Goal: Find specific page/section: Find specific page/section

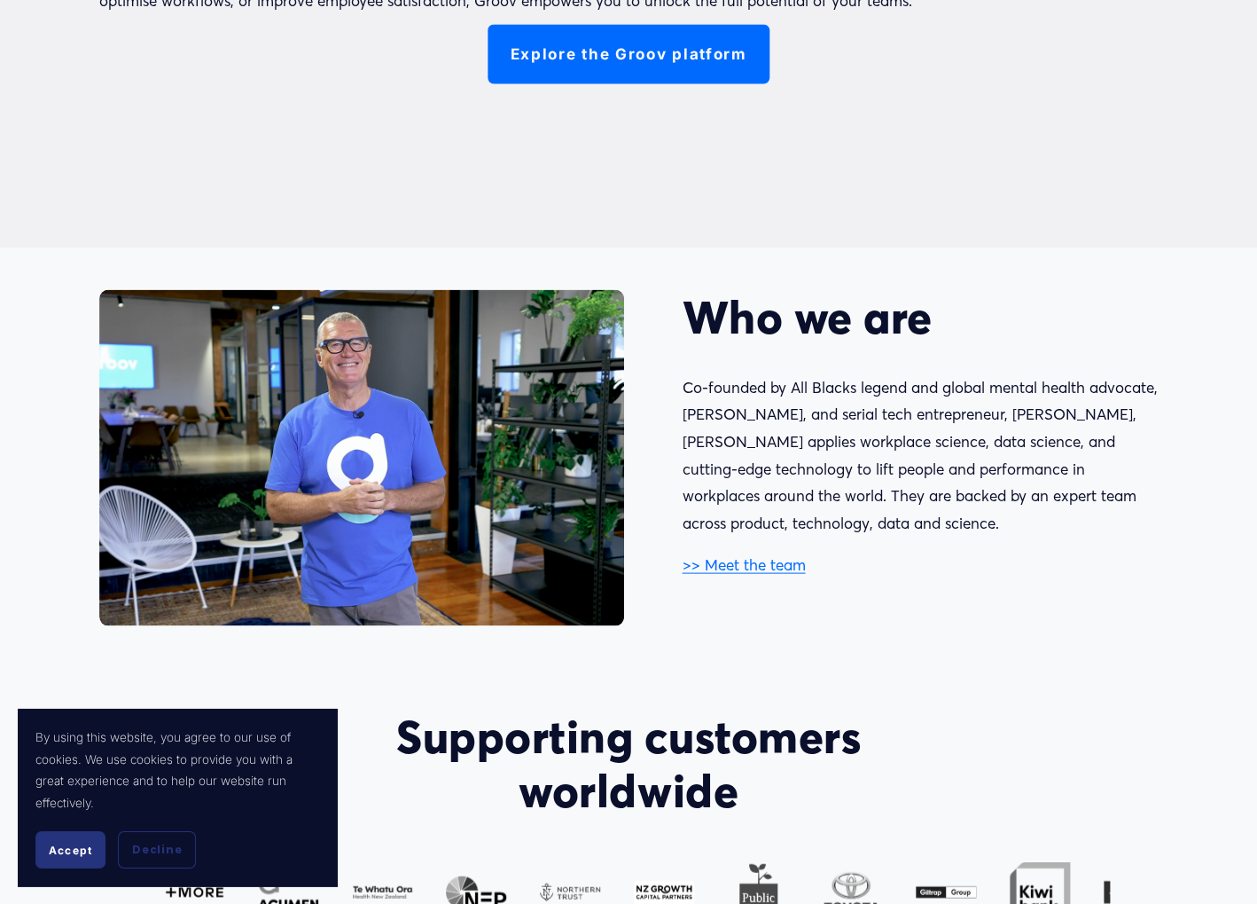
scroll to position [1024, 0]
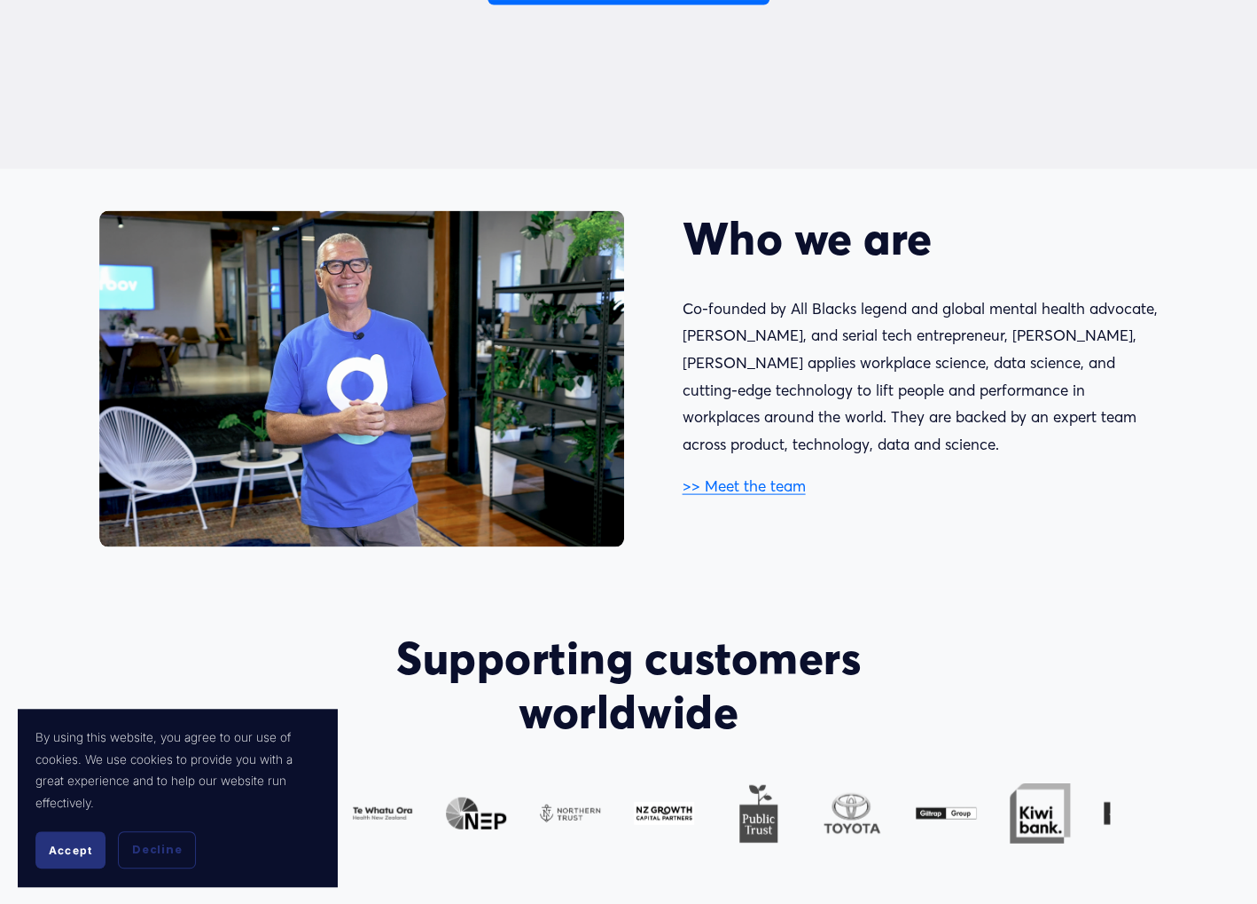
click at [783, 483] on link ">> Meet the team" at bounding box center [743, 484] width 123 height 19
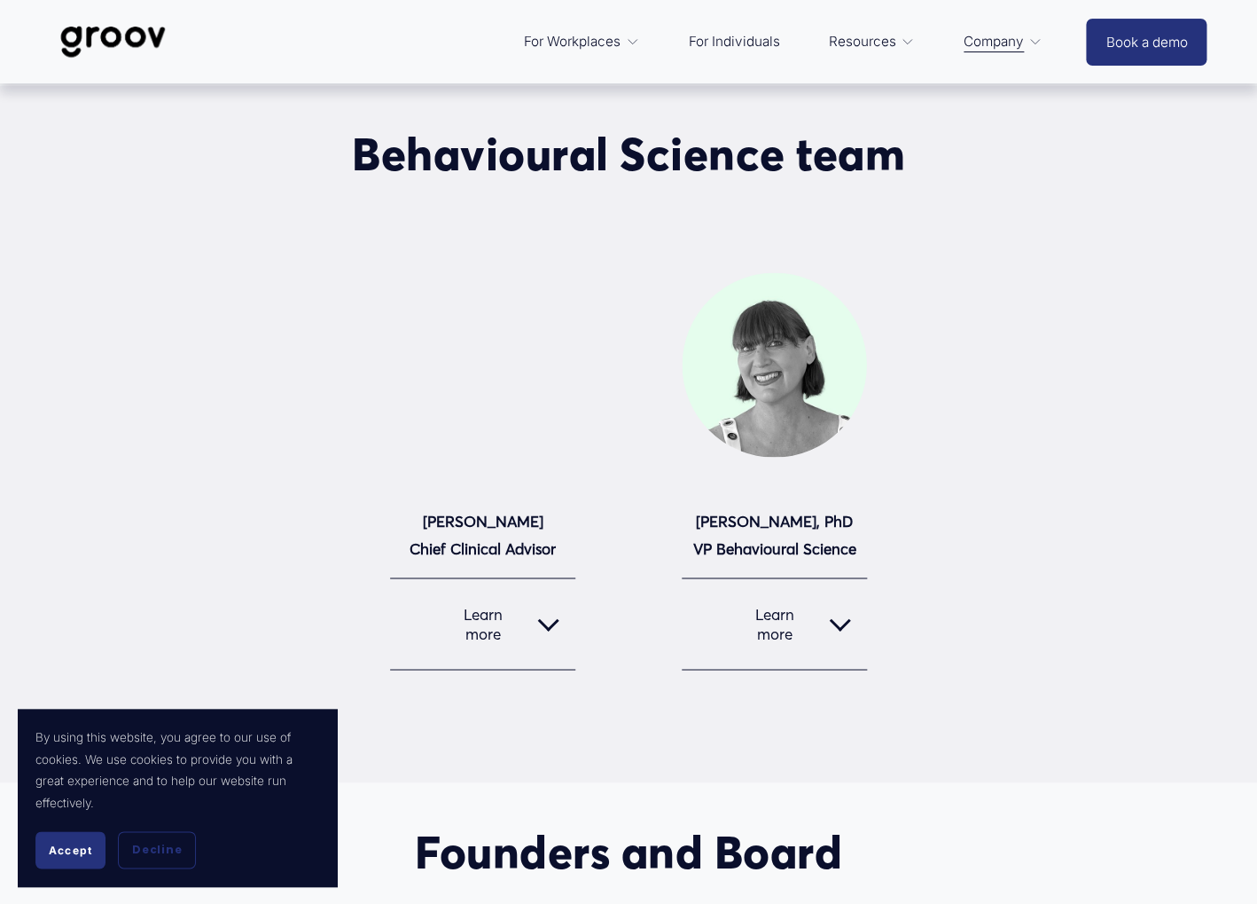
scroll to position [559, 0]
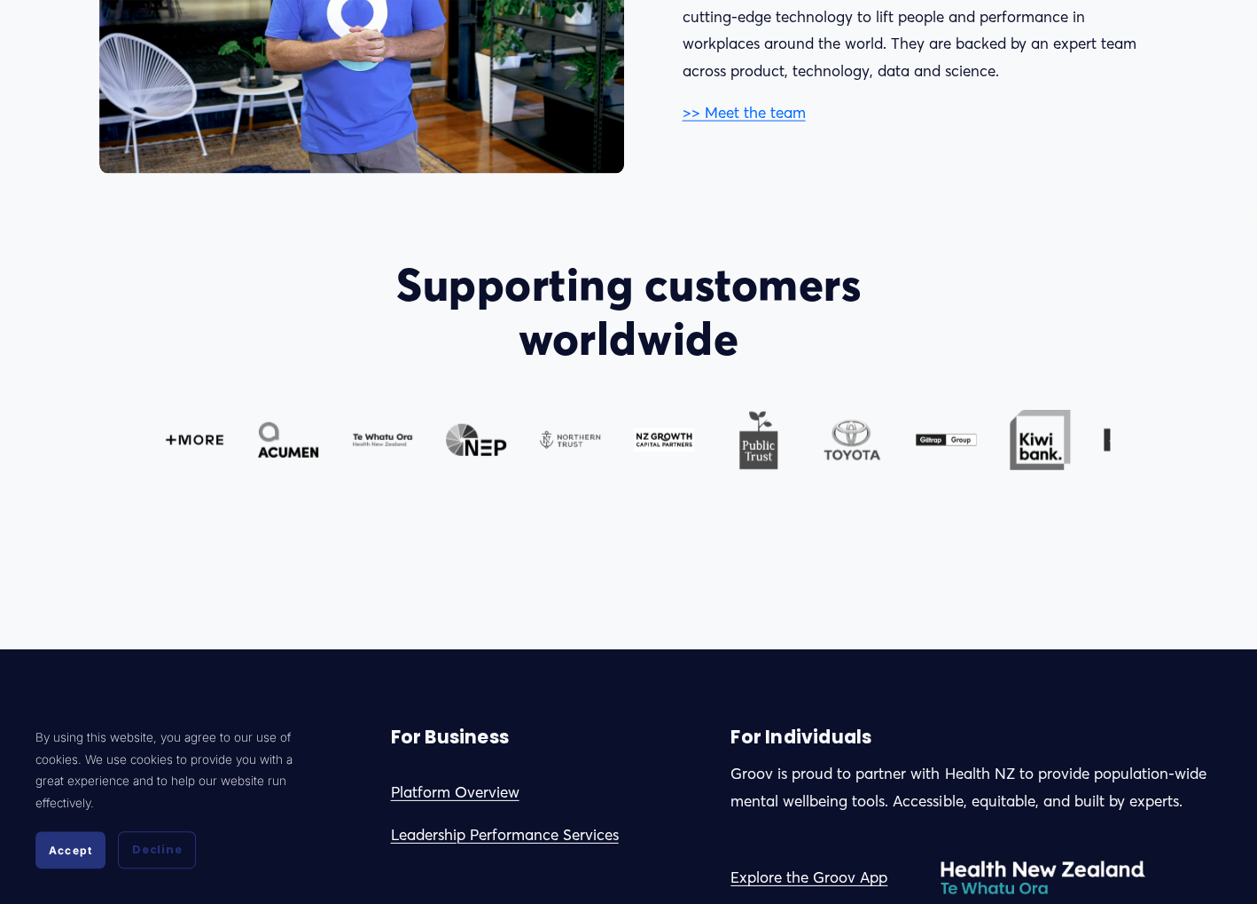
scroll to position [1840, 0]
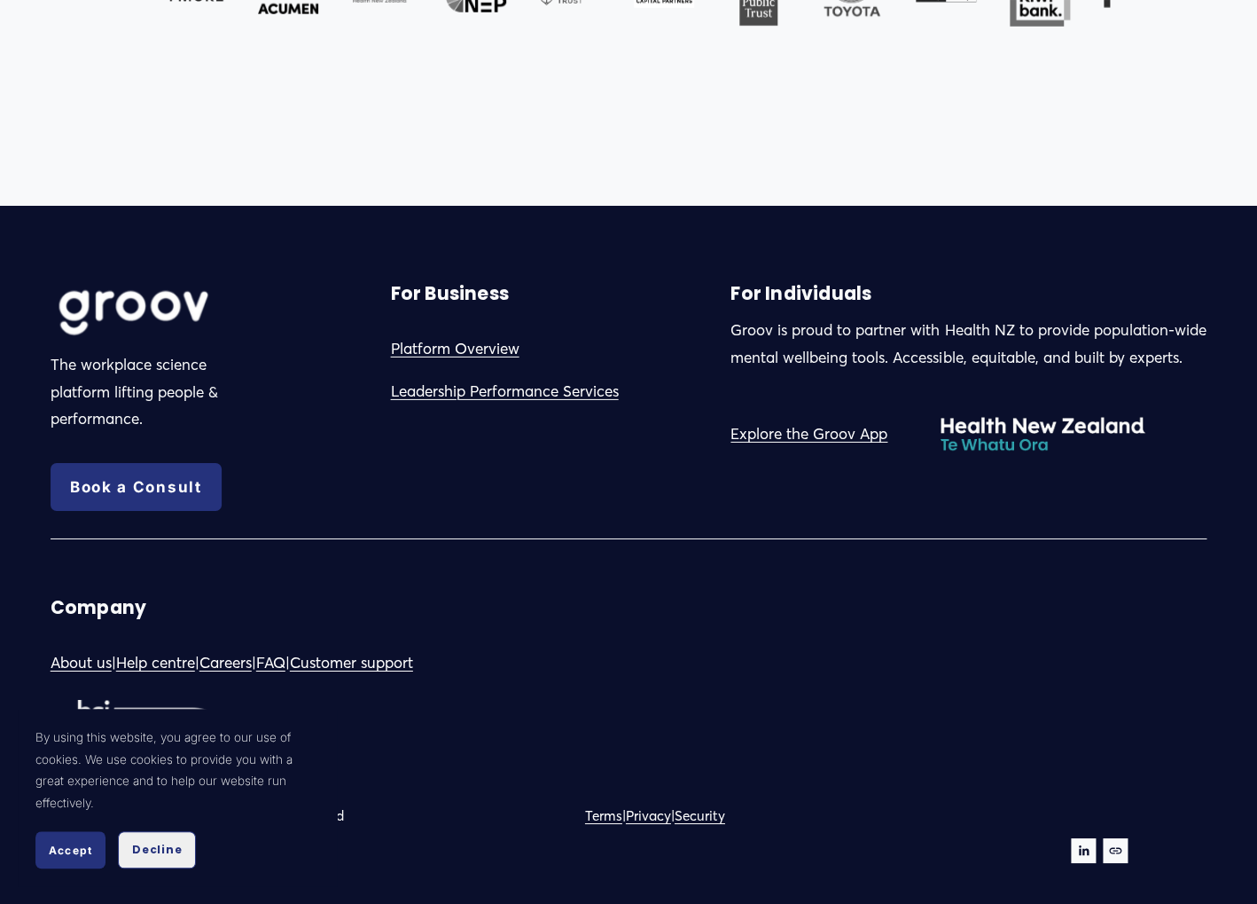
click at [152, 836] on button "Decline" at bounding box center [157, 849] width 78 height 37
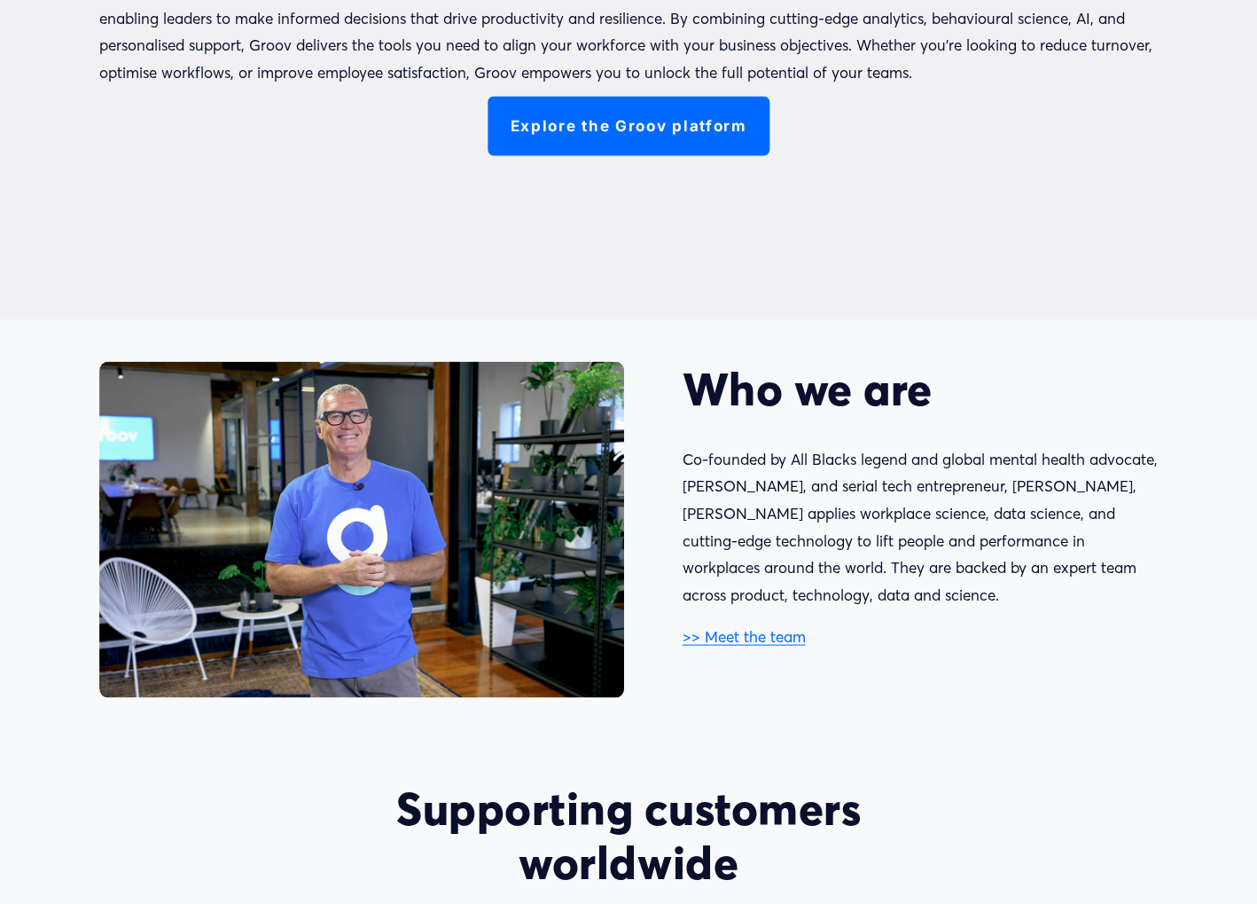
scroll to position [816, 0]
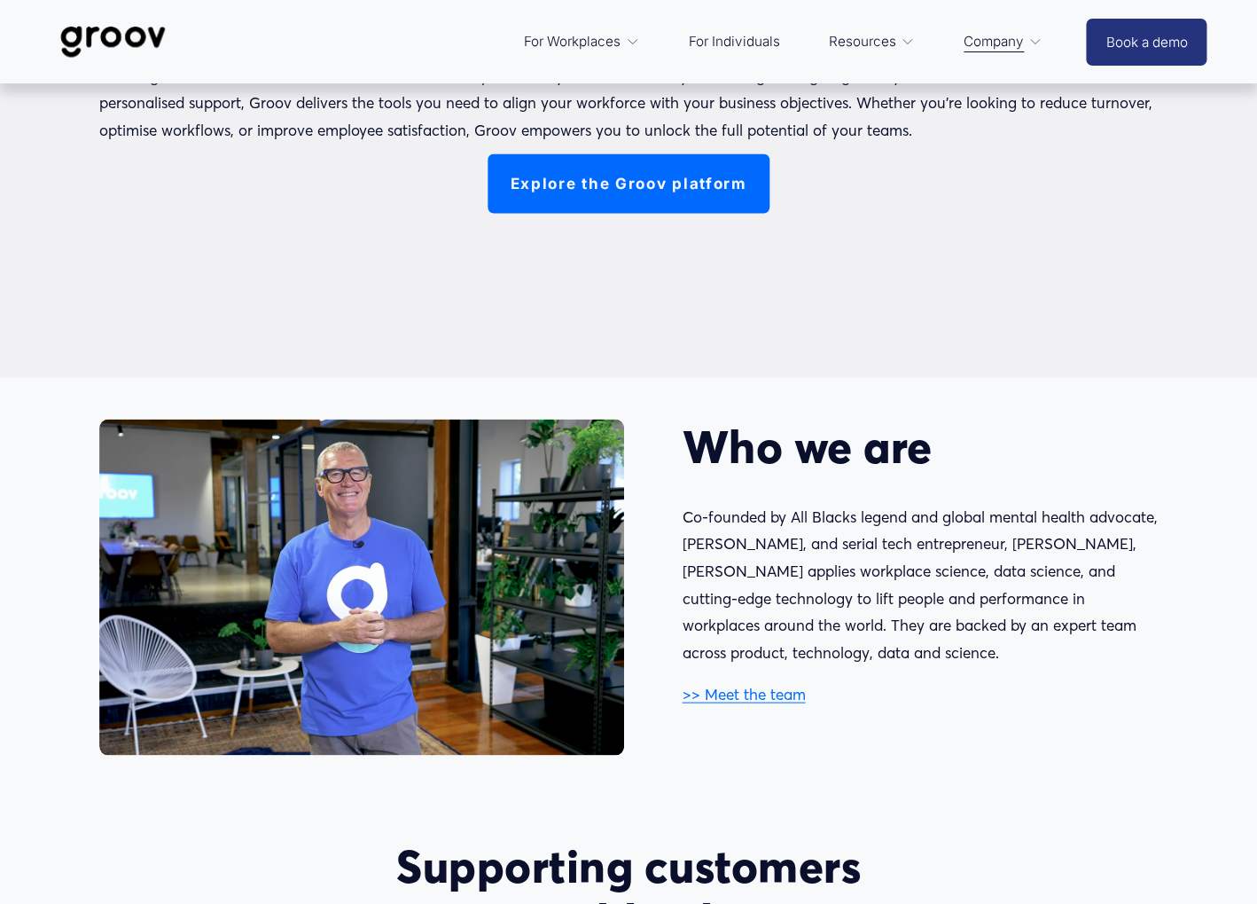
click at [757, 693] on link ">> Meet the team" at bounding box center [743, 693] width 123 height 19
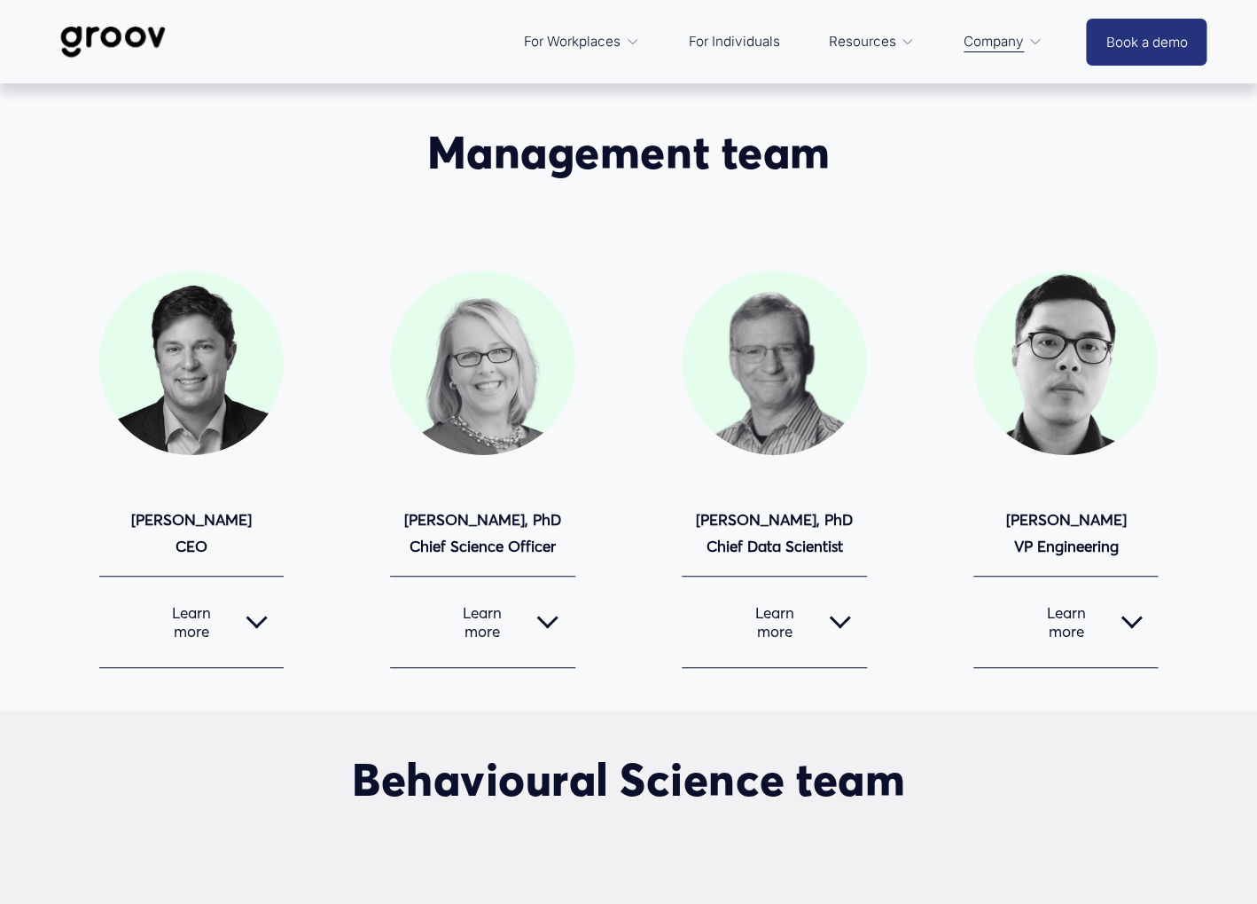
click at [479, 613] on span "Learn more" at bounding box center [471, 621] width 130 height 37
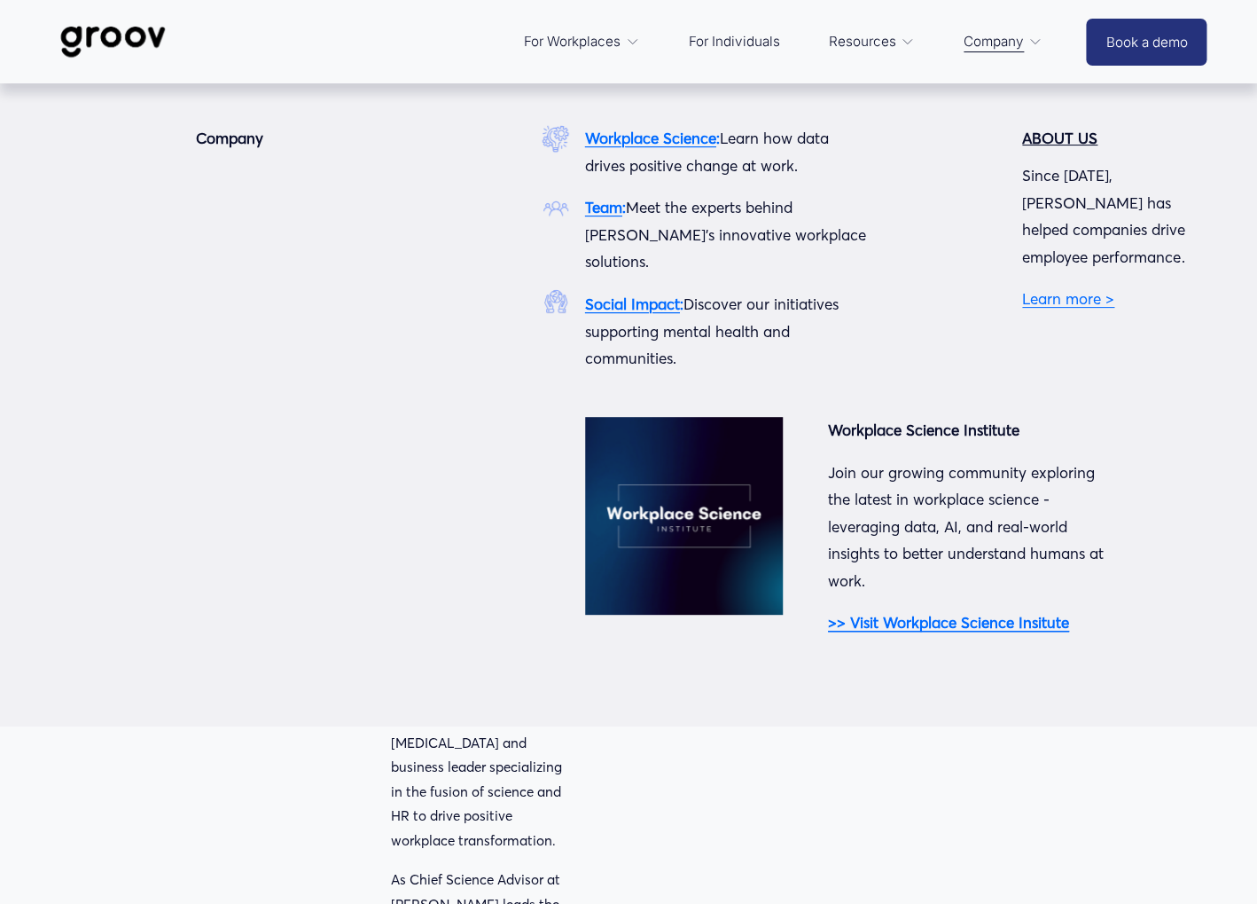
click at [1014, 40] on span "Company" at bounding box center [994, 41] width 60 height 25
click at [612, 207] on strong "Team" at bounding box center [603, 207] width 37 height 19
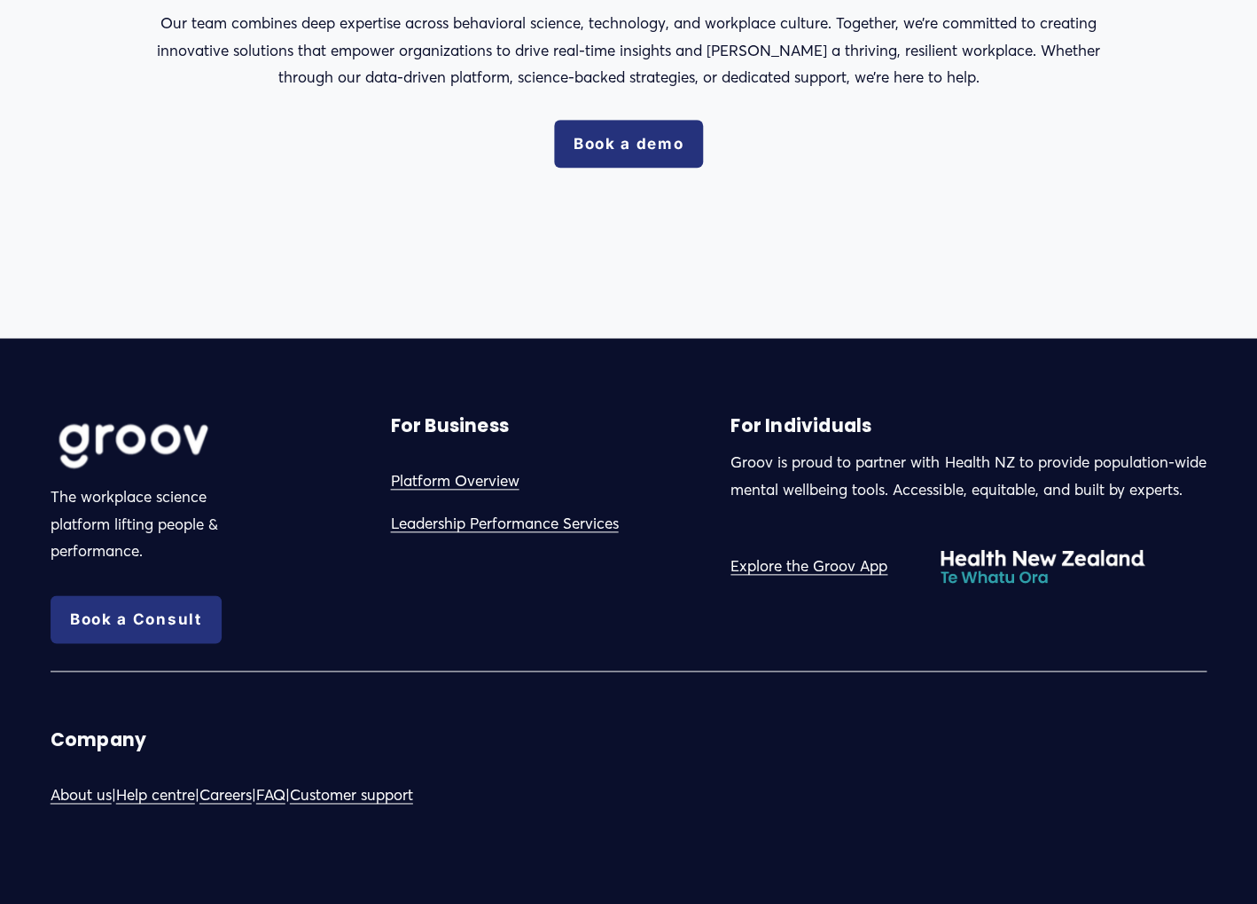
scroll to position [2886, 0]
